Goal: Transaction & Acquisition: Purchase product/service

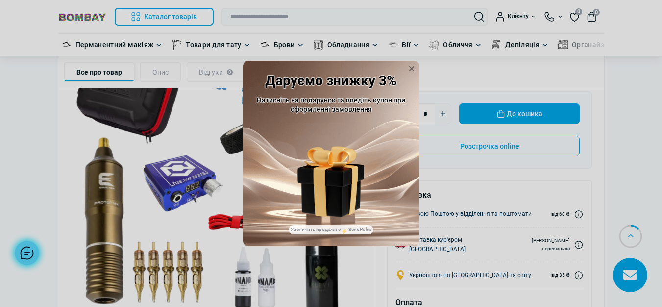
scroll to position [245, 0]
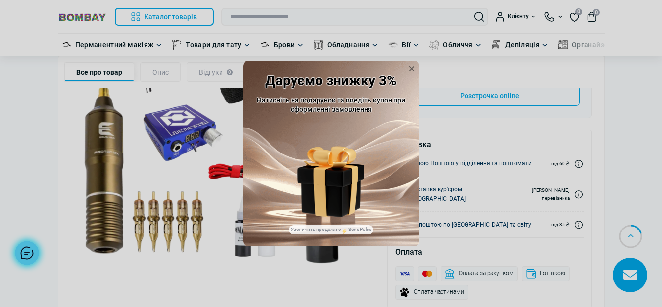
click at [416, 67] on icon at bounding box center [411, 69] width 10 height 10
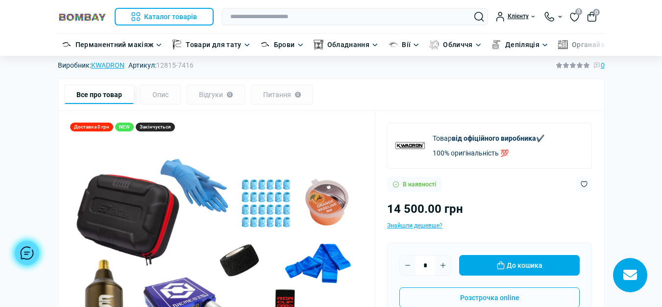
scroll to position [49, 0]
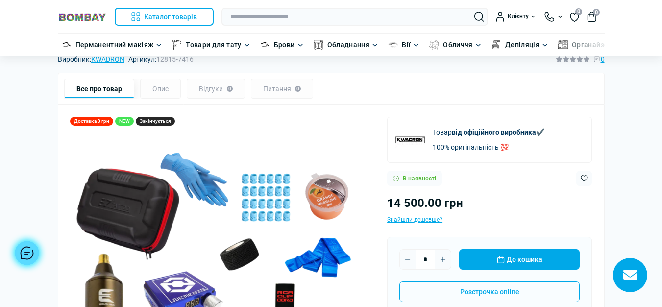
drag, startPoint x: 399, startPoint y: 187, endPoint x: 314, endPoint y: 177, distance: 85.3
drag, startPoint x: 314, startPoint y: 177, endPoint x: 308, endPoint y: 170, distance: 9.0
click at [308, 170] on img at bounding box center [216, 287] width 293 height 293
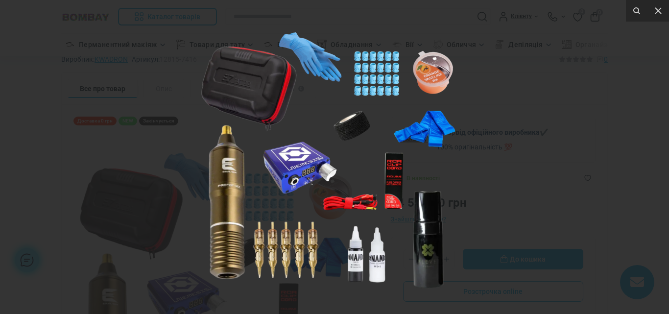
click at [308, 170] on img at bounding box center [330, 157] width 271 height 271
click at [307, 167] on img at bounding box center [330, 157] width 271 height 271
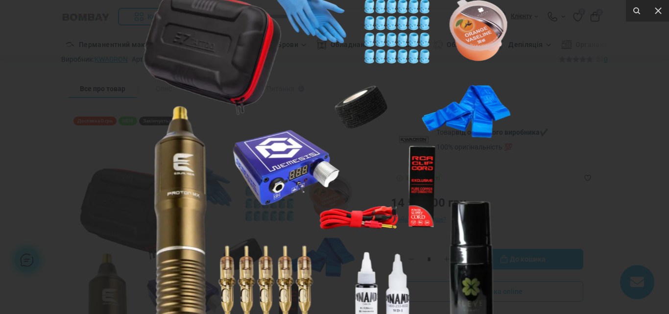
click at [303, 162] on img at bounding box center [331, 152] width 392 height 392
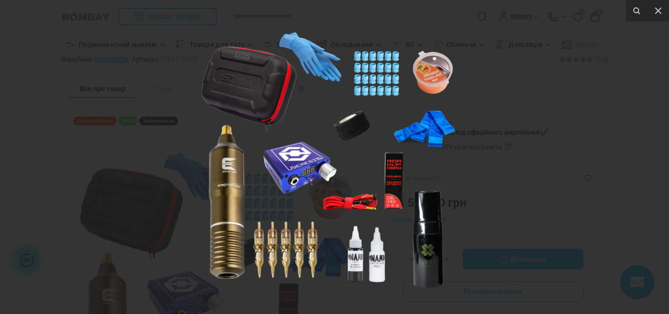
drag, startPoint x: 303, startPoint y: 160, endPoint x: 303, endPoint y: 155, distance: 4.9
click at [303, 158] on img at bounding box center [330, 157] width 271 height 271
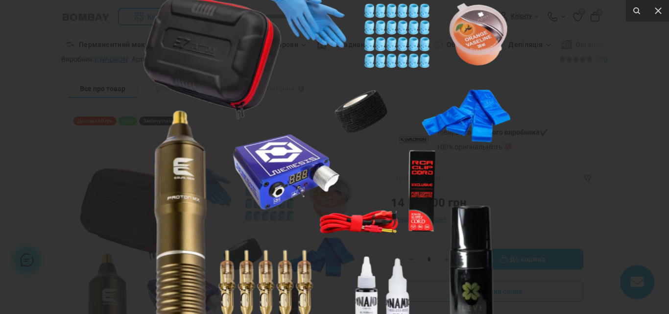
click at [303, 155] on img at bounding box center [331, 157] width 392 height 392
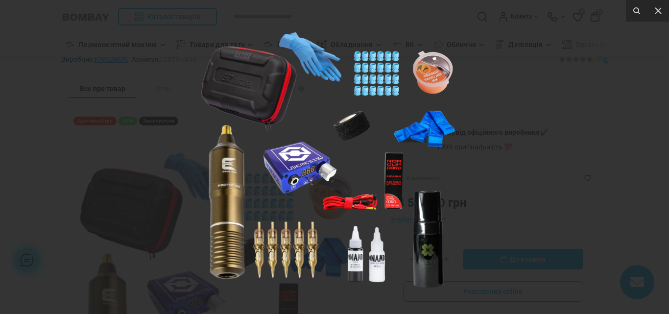
click at [303, 154] on img at bounding box center [330, 157] width 271 height 271
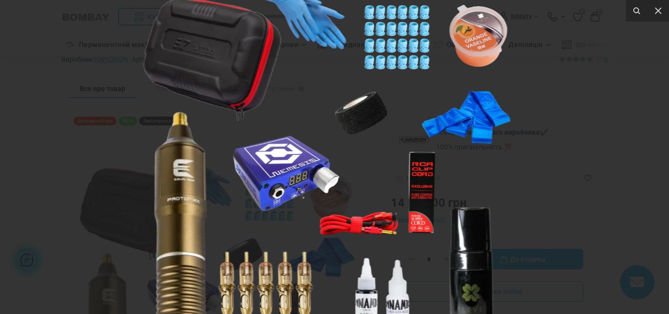
click at [303, 154] on img at bounding box center [331, 158] width 392 height 392
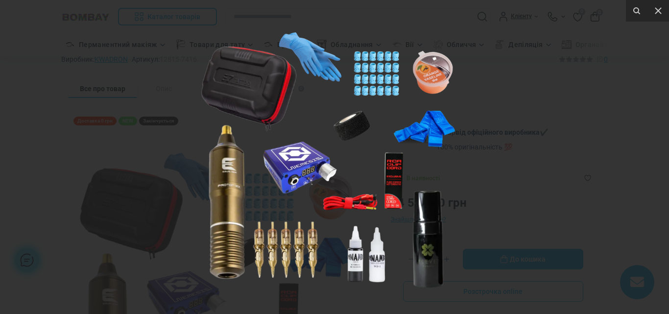
click at [303, 154] on img at bounding box center [330, 157] width 271 height 271
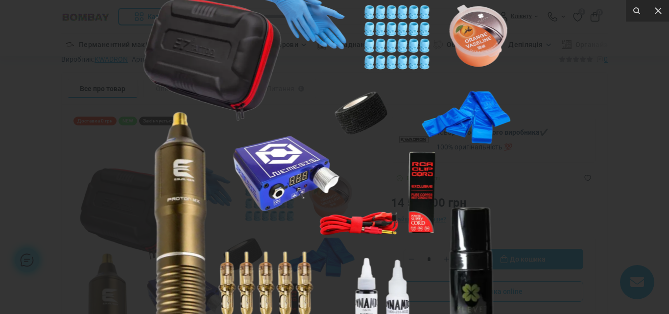
click at [303, 154] on img at bounding box center [331, 158] width 392 height 392
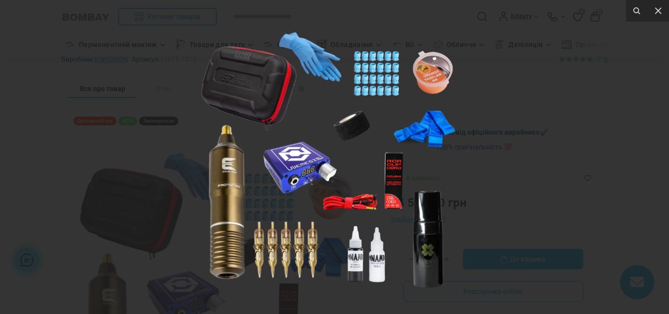
click at [191, 118] on div at bounding box center [334, 157] width 669 height 314
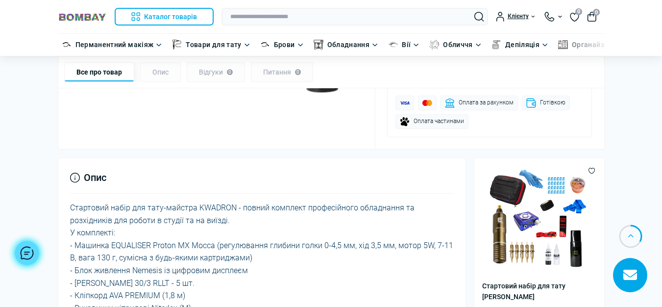
scroll to position [441, 0]
